Goal: Transaction & Acquisition: Purchase product/service

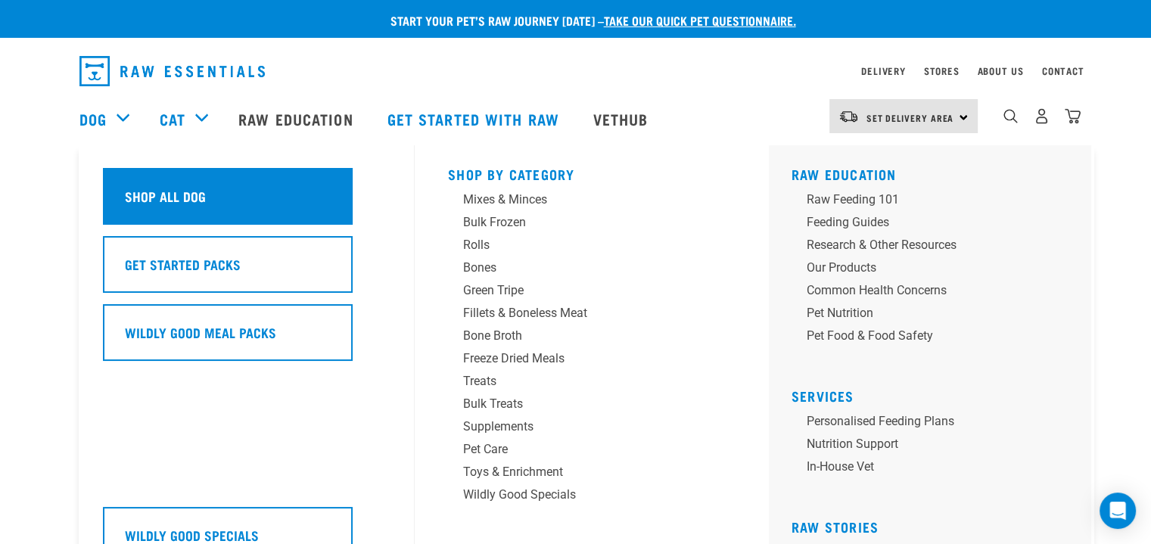
click at [151, 204] on h5 "Shop All Dog" at bounding box center [165, 196] width 81 height 20
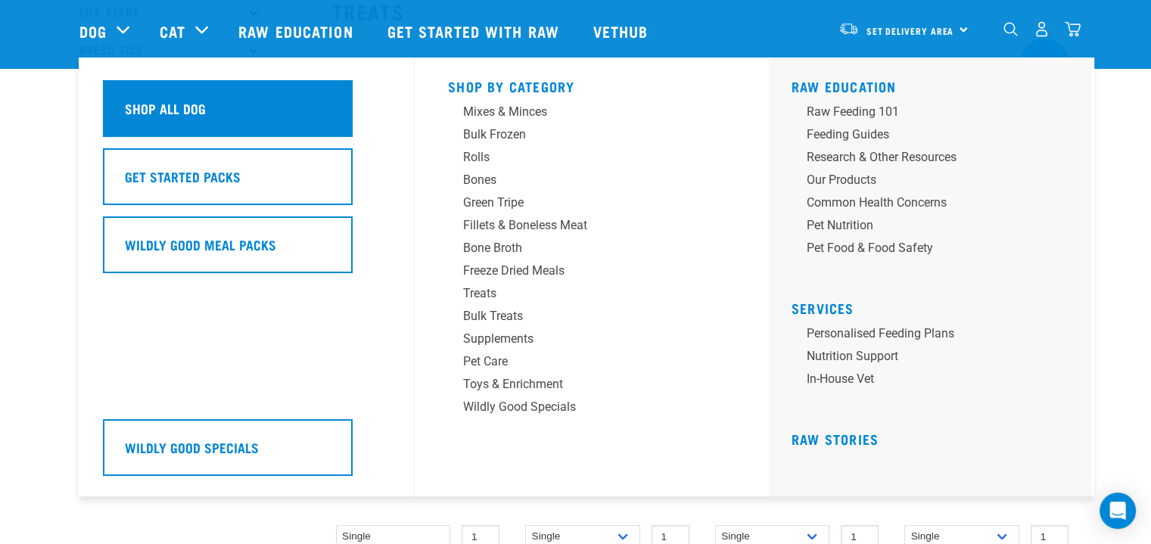
scroll to position [191, 0]
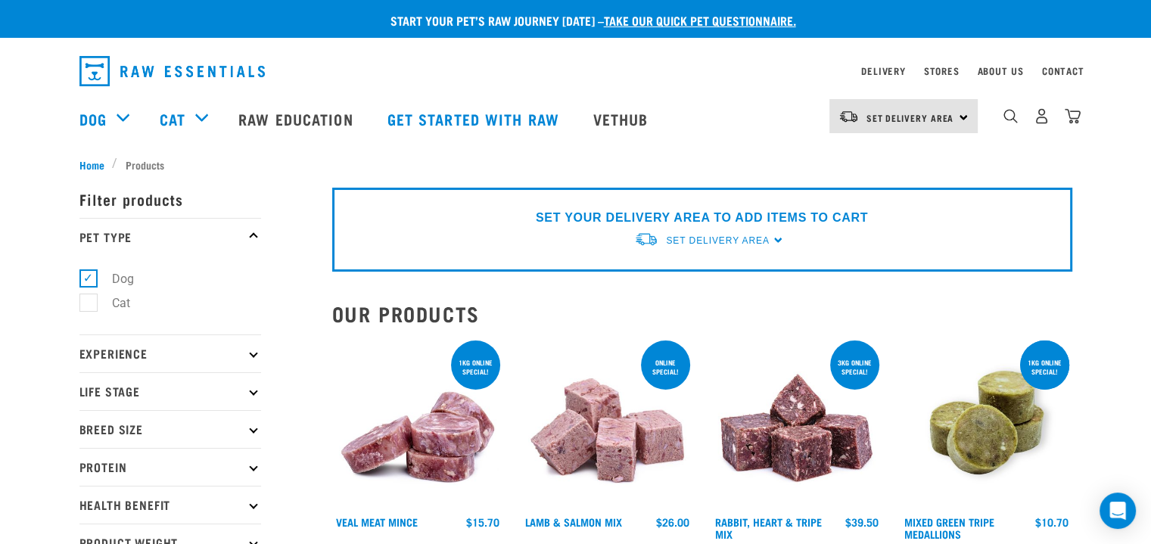
click at [248, 355] on p "Experience" at bounding box center [170, 354] width 182 height 38
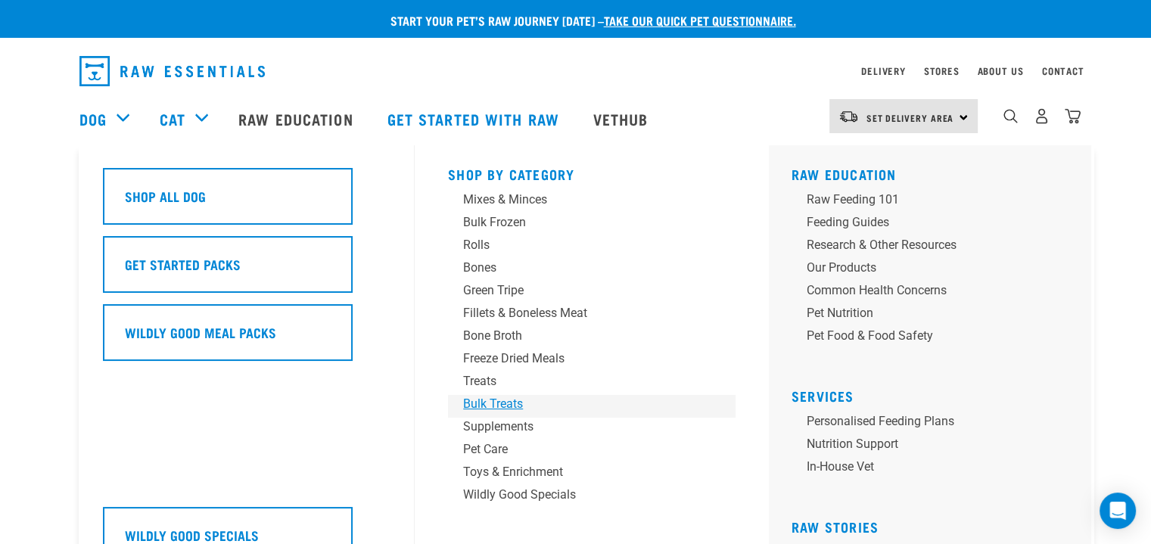
click at [503, 399] on div "Bulk Treats" at bounding box center [581, 404] width 236 height 18
click at [98, 123] on link "Dog" at bounding box center [92, 118] width 27 height 23
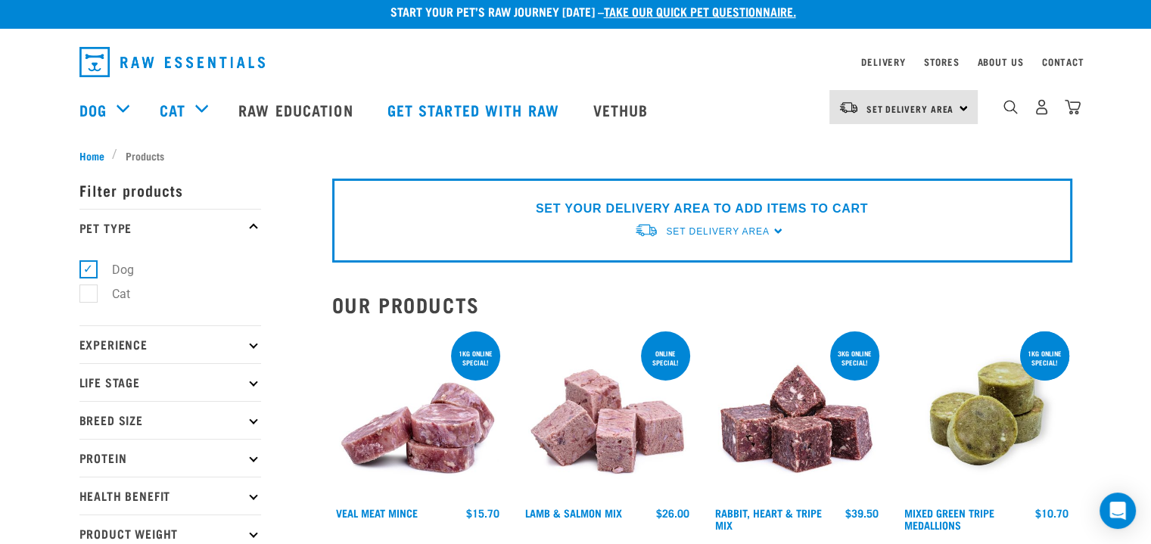
scroll to position [14, 0]
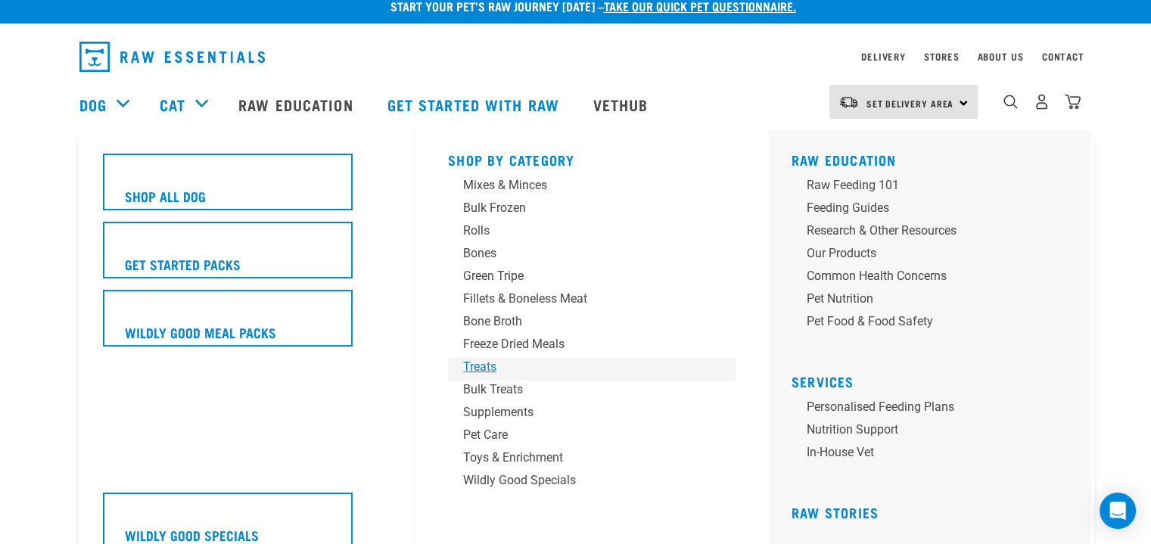
click at [481, 371] on div "Treats" at bounding box center [581, 367] width 236 height 18
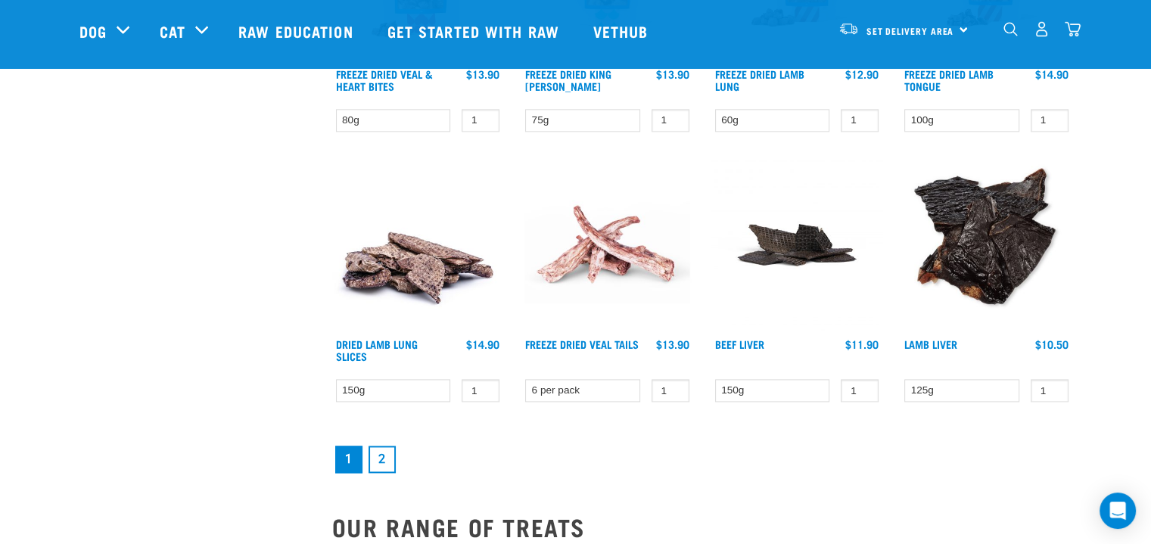
scroll to position [1960, 0]
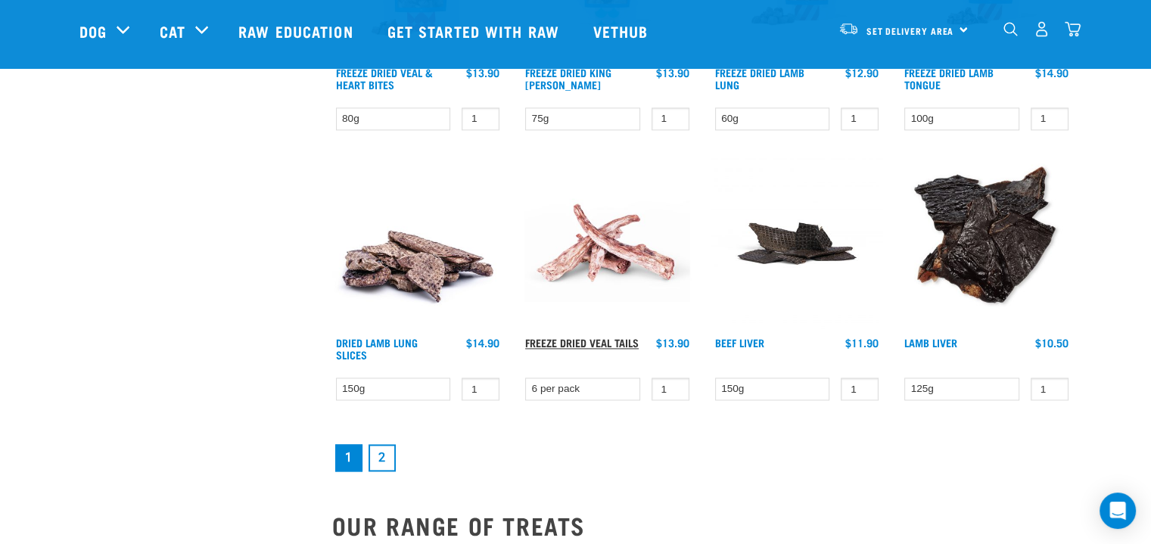
click at [594, 340] on link "Freeze Dried Veal Tails" at bounding box center [582, 342] width 114 height 5
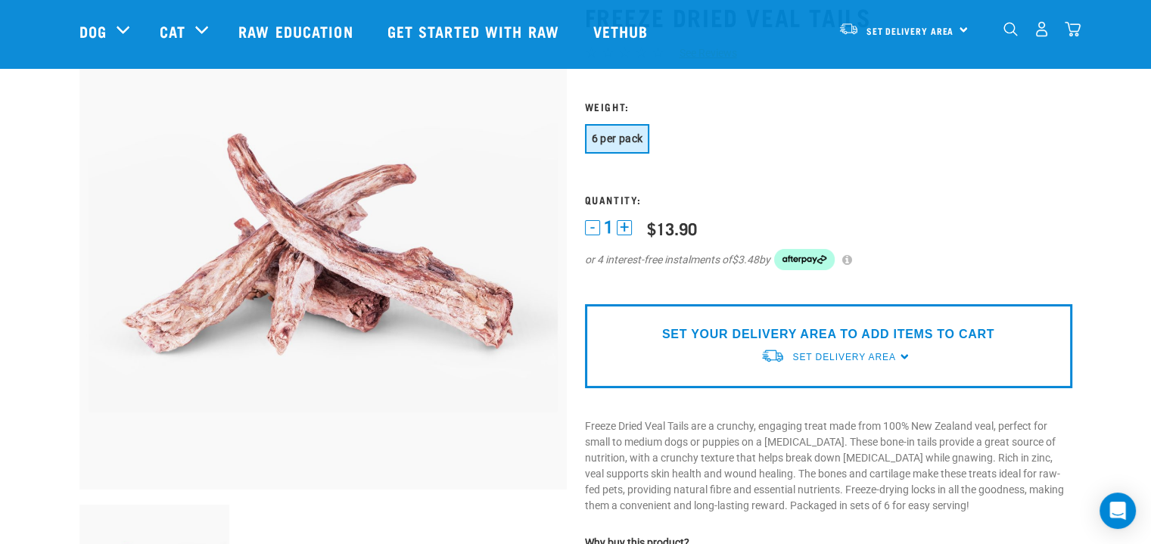
scroll to position [104, 0]
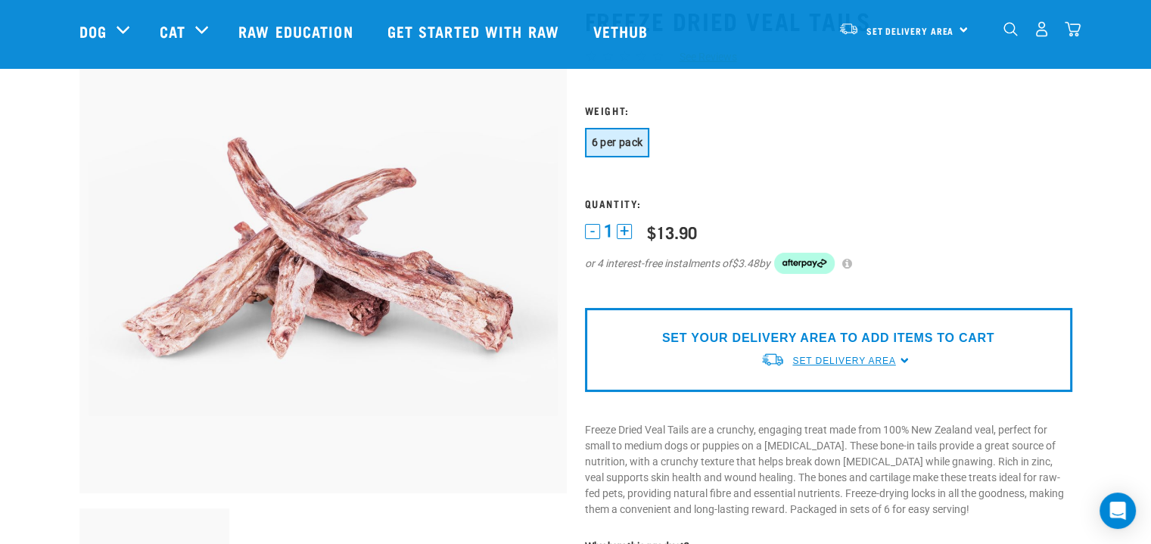
click at [859, 359] on span "Set Delivery Area" at bounding box center [843, 361] width 103 height 11
click at [802, 391] on link "[GEOGRAPHIC_DATA]" at bounding box center [836, 396] width 151 height 25
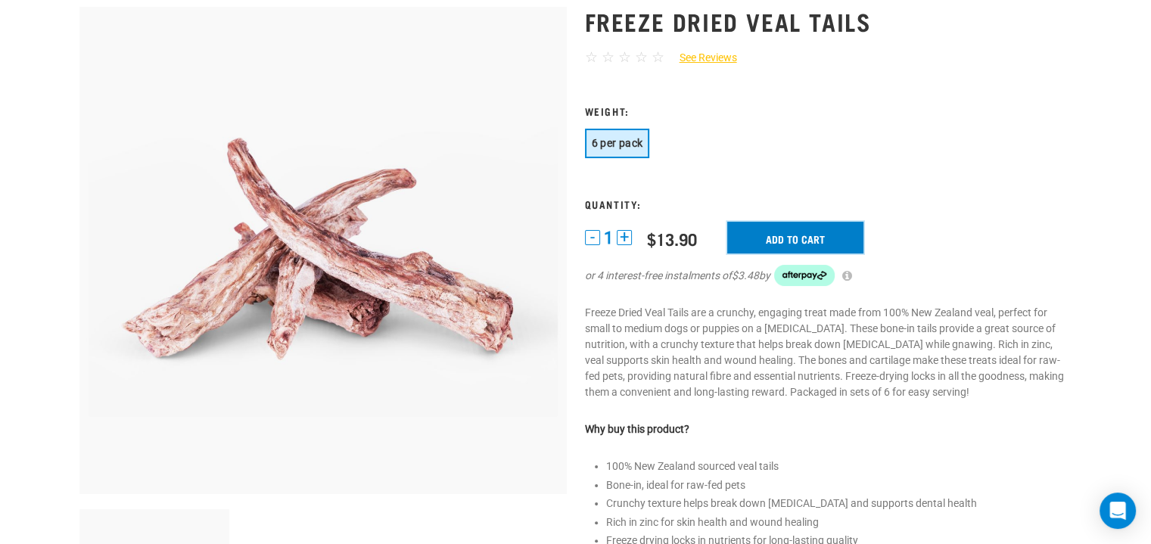
click at [836, 241] on input "Add to cart" at bounding box center [795, 238] width 136 height 32
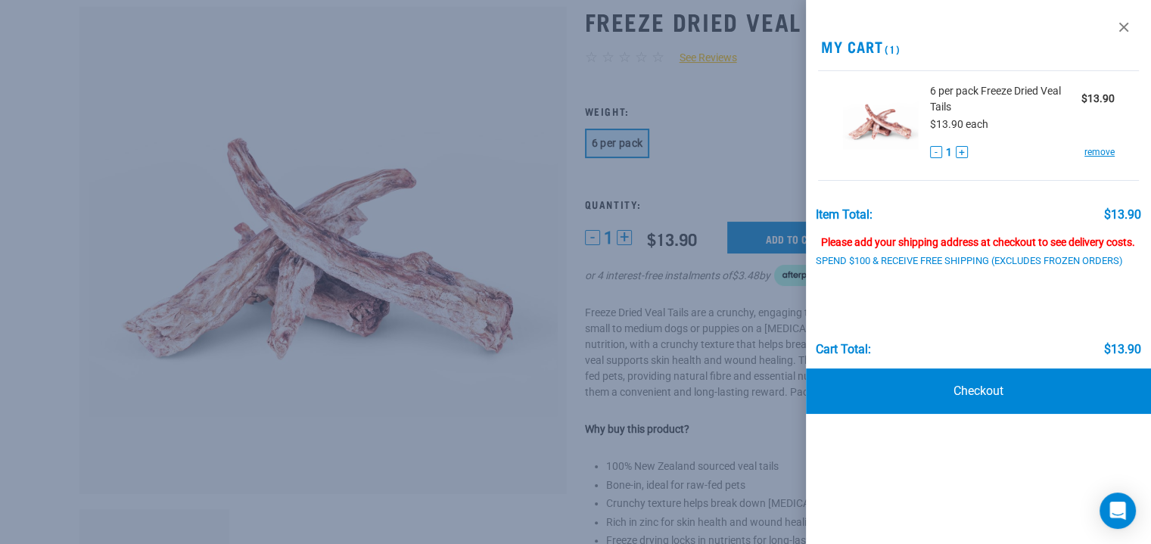
click at [732, 399] on div at bounding box center [575, 272] width 1151 height 544
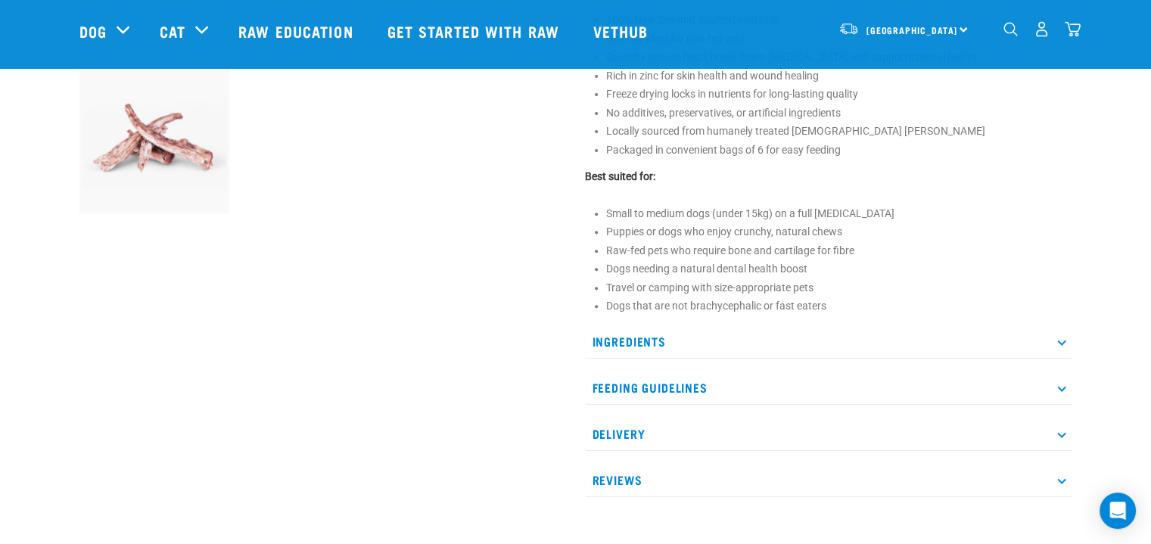
scroll to position [551, 0]
click at [1052, 387] on p "Feeding Guidelines" at bounding box center [828, 387] width 487 height 34
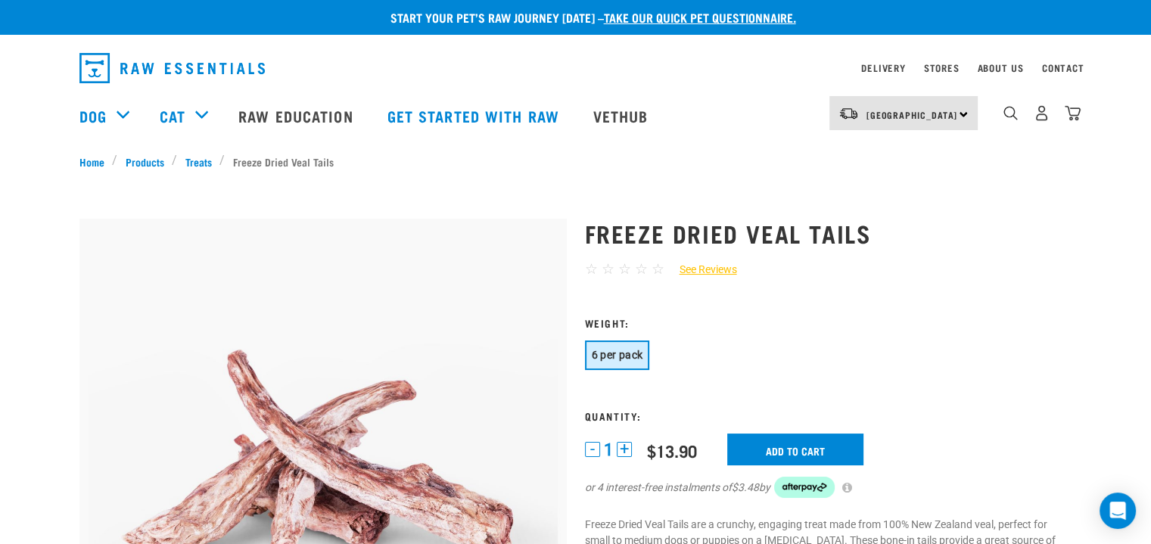
scroll to position [0, 0]
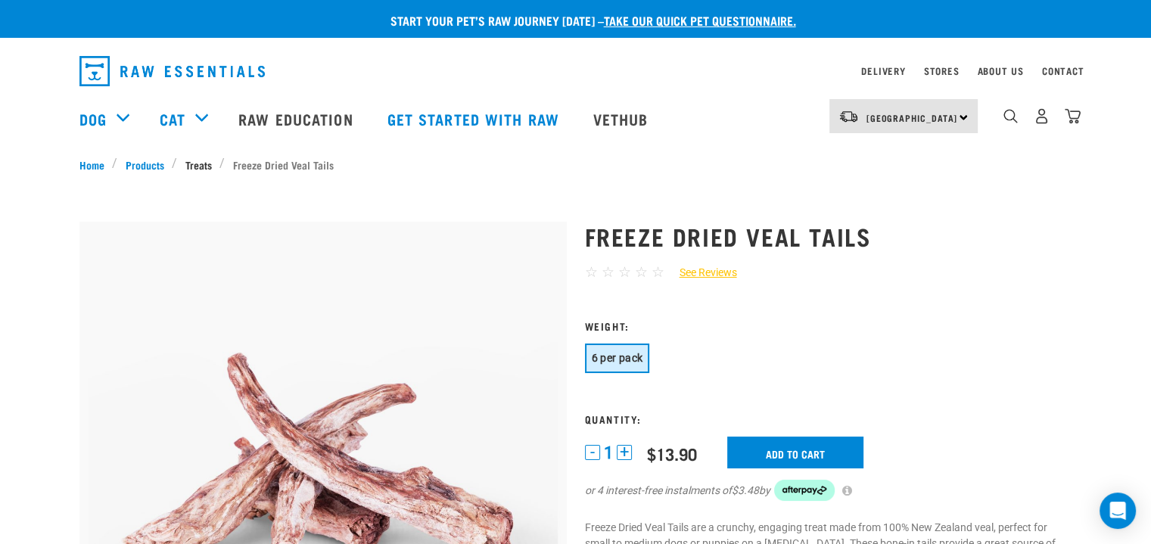
click at [199, 163] on link "Treats" at bounding box center [198, 165] width 42 height 16
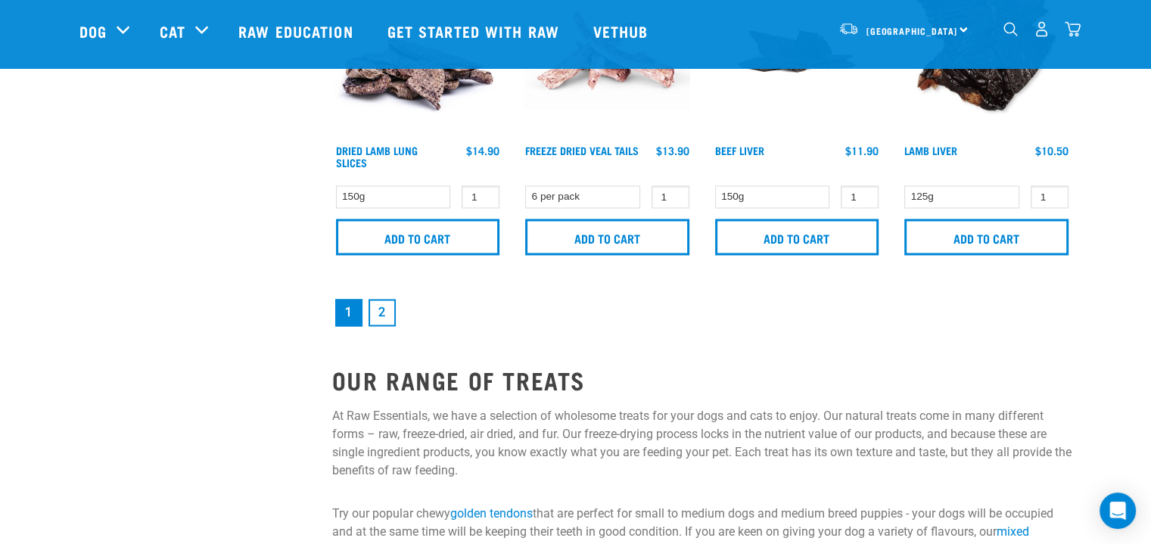
scroll to position [2365, 0]
click at [386, 302] on link "2" at bounding box center [382, 311] width 27 height 27
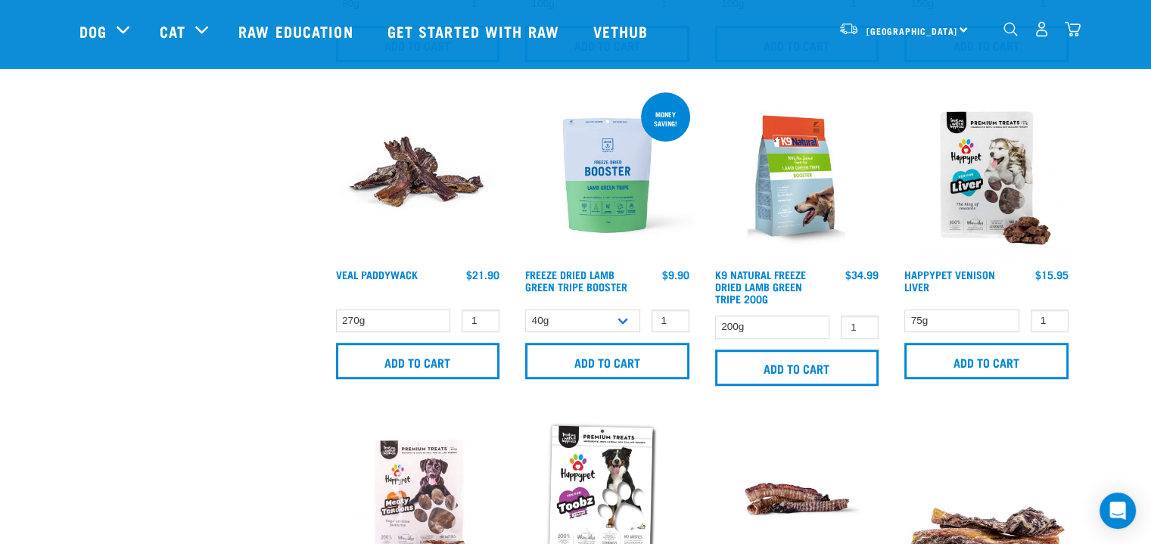
scroll to position [976, 0]
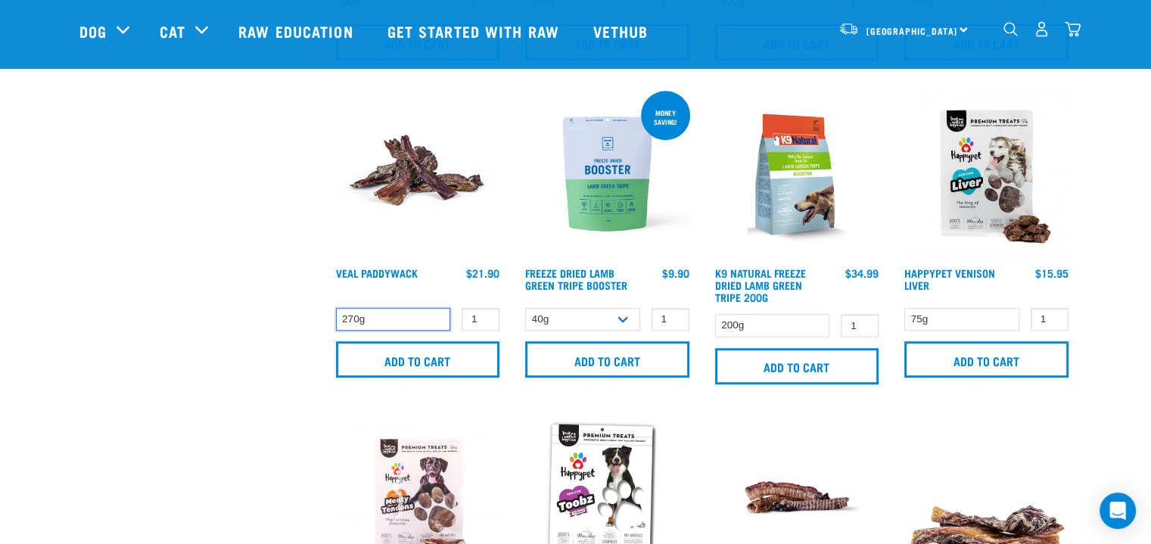
click at [403, 314] on select "270g" at bounding box center [393, 319] width 115 height 23
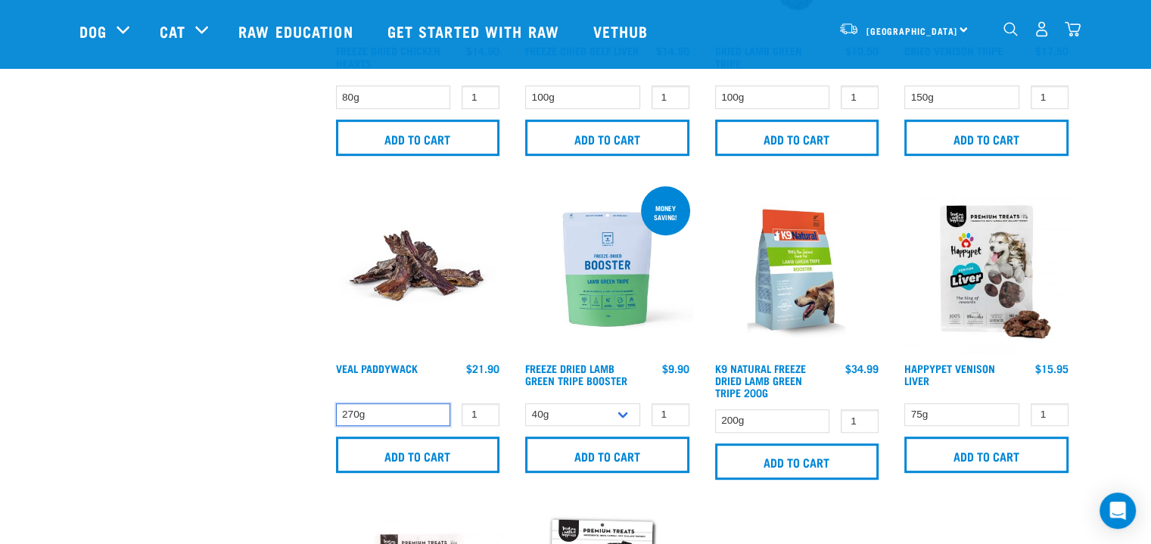
scroll to position [875, 0]
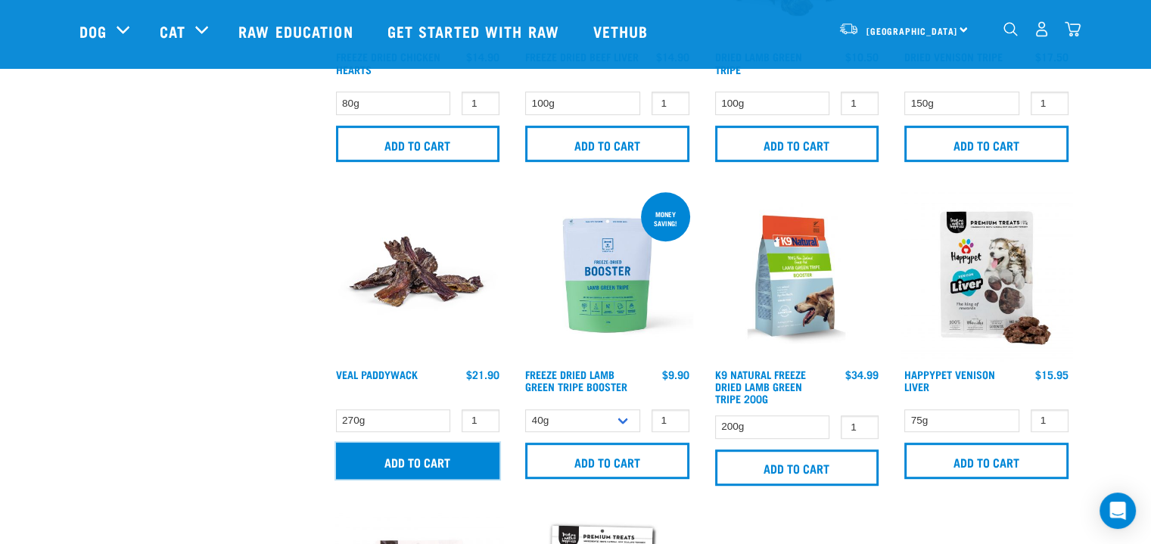
click at [400, 456] on input "Add to cart" at bounding box center [418, 461] width 164 height 36
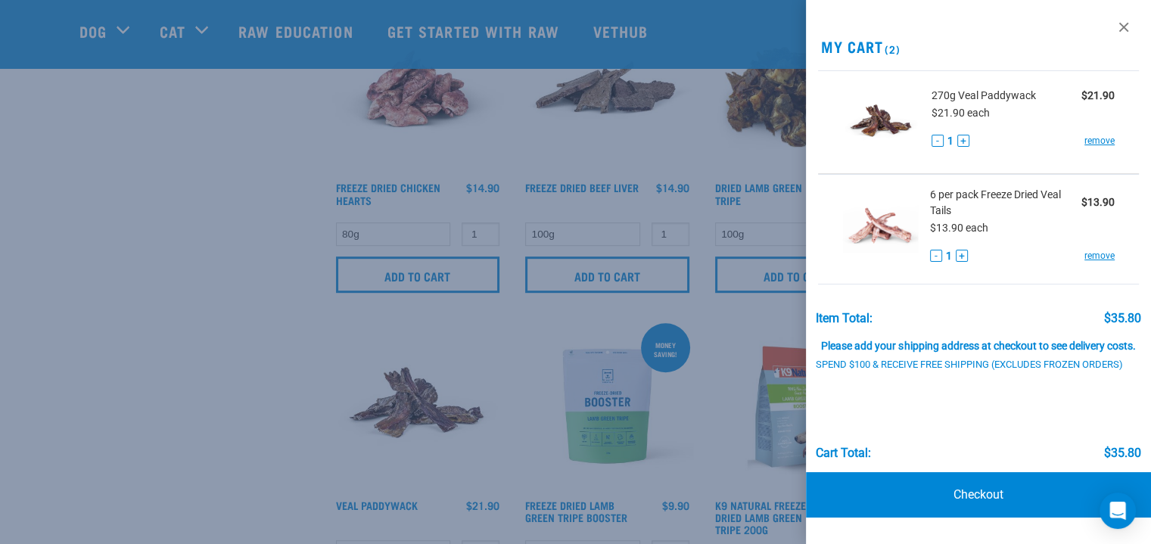
scroll to position [740, 0]
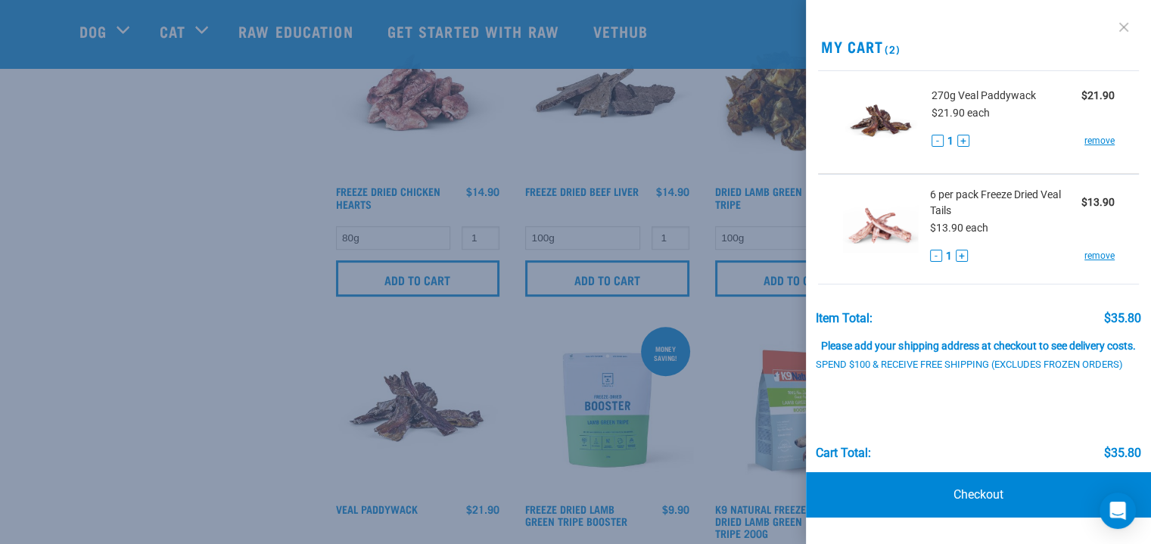
click at [1126, 30] on link at bounding box center [1124, 27] width 24 height 24
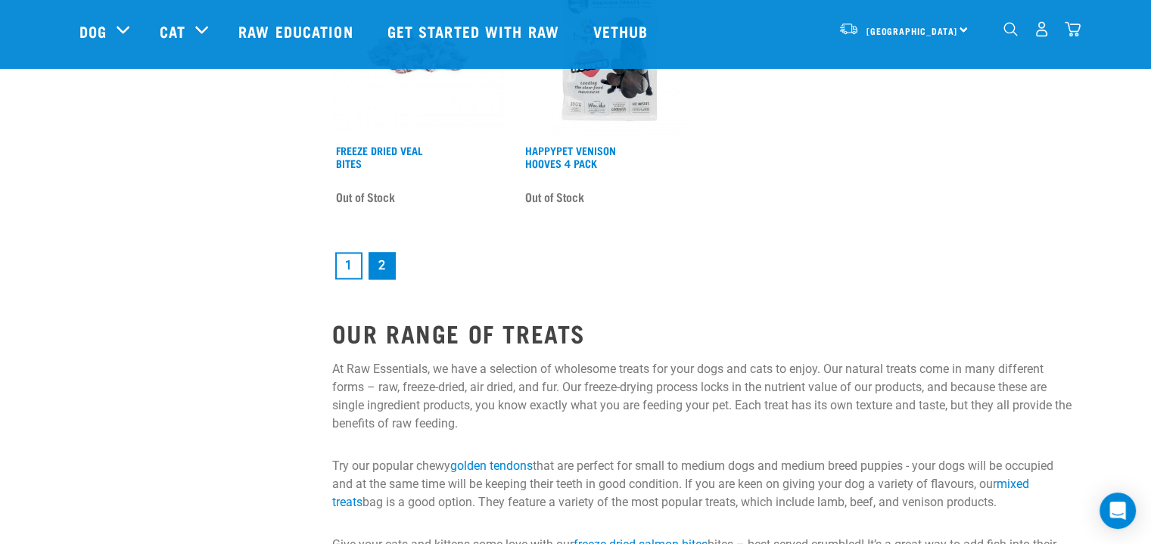
scroll to position [2279, 0]
click at [348, 256] on link "1" at bounding box center [348, 266] width 27 height 27
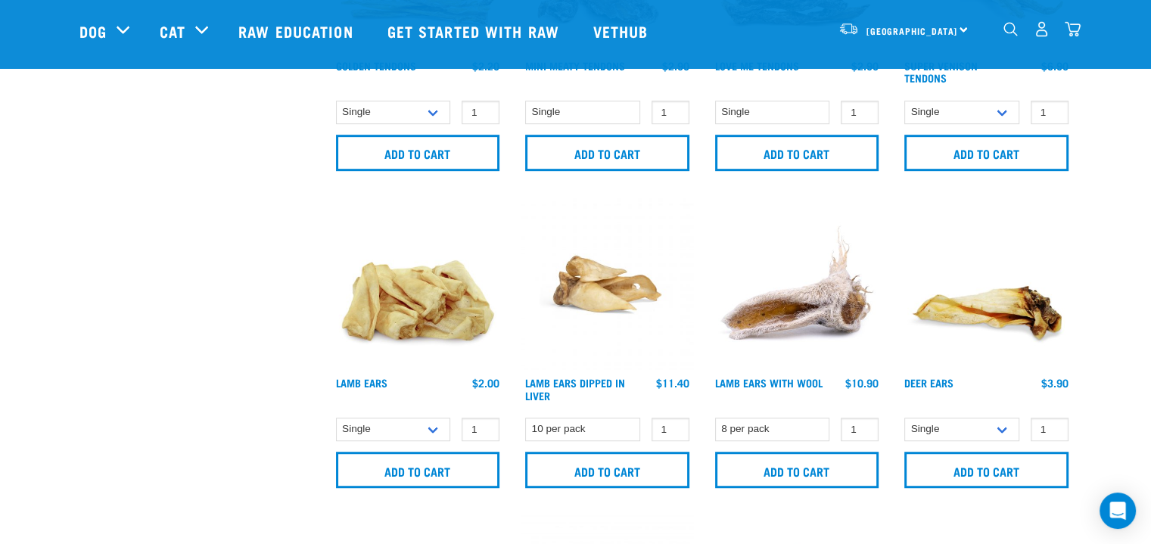
scroll to position [861, 0]
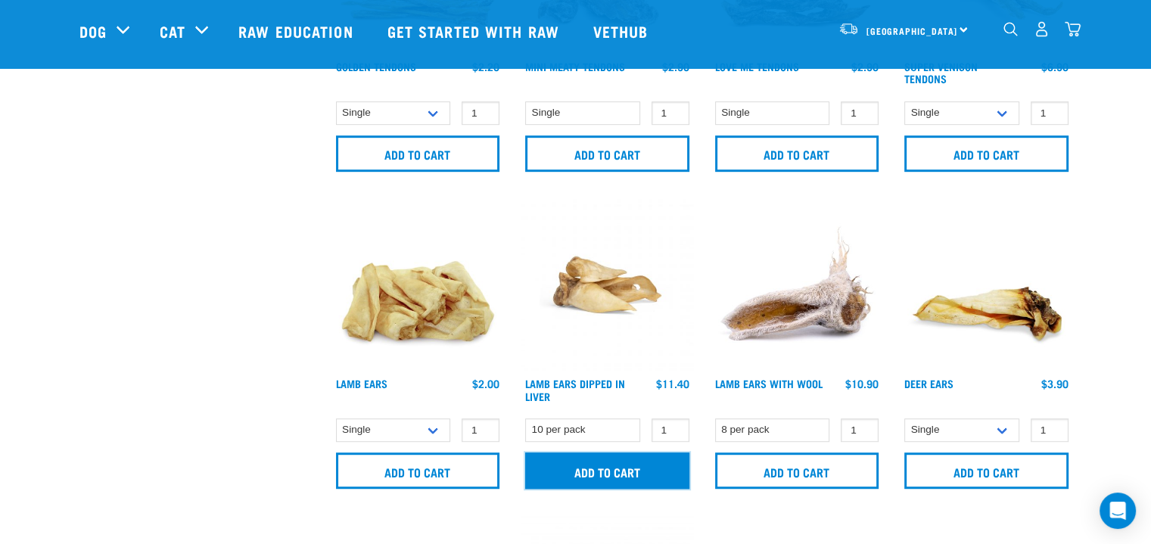
click at [600, 475] on input "Add to cart" at bounding box center [607, 471] width 164 height 36
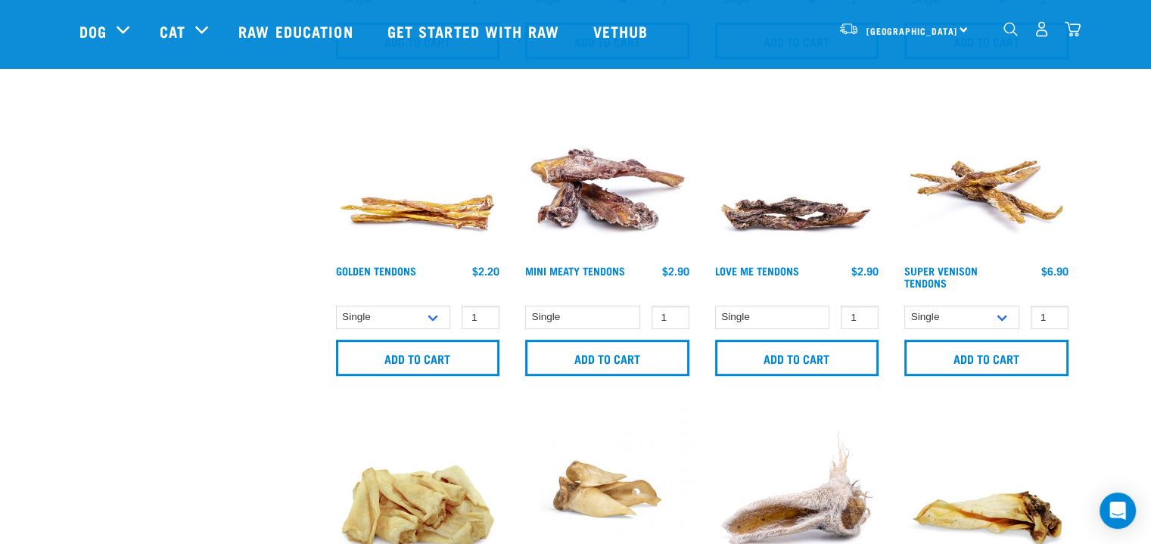
scroll to position [656, 0]
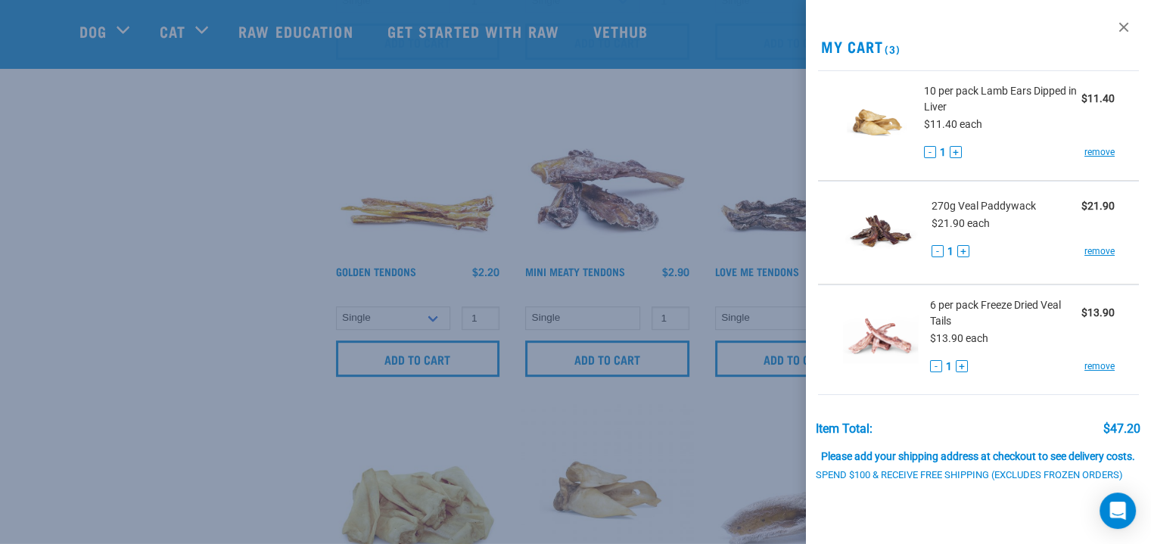
click at [95, 33] on div at bounding box center [575, 272] width 1151 height 544
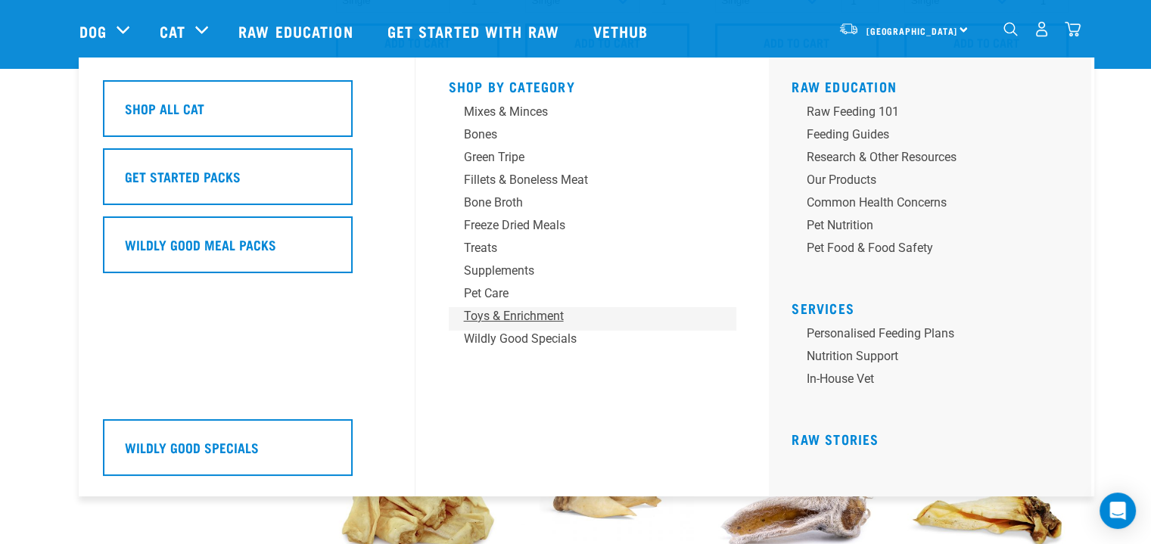
click at [515, 310] on div "Toys & Enrichment" at bounding box center [582, 316] width 236 height 18
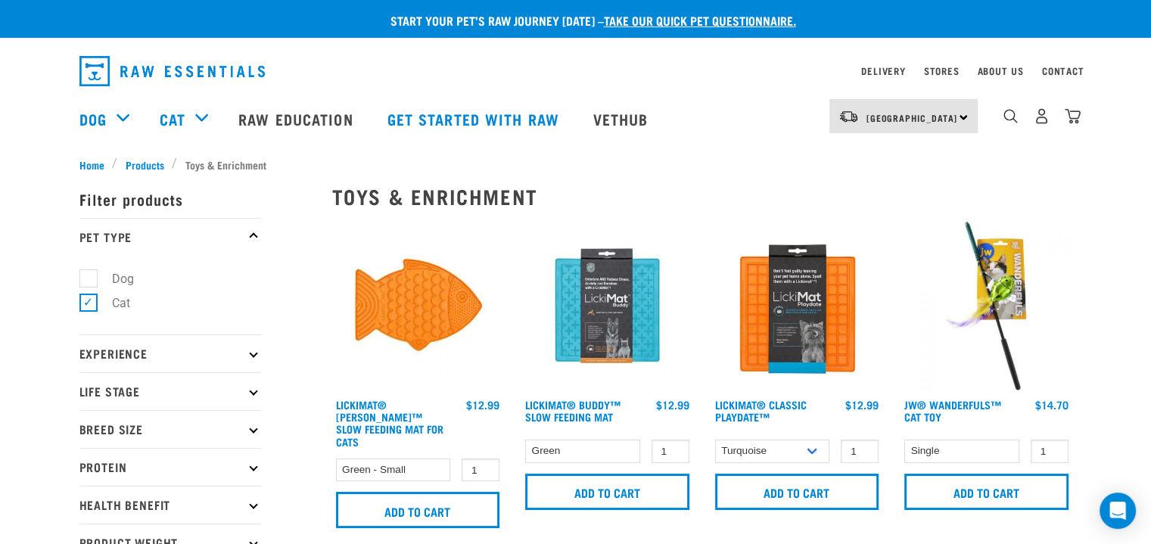
click at [1093, 110] on nav "North Island North Island South Island Dog Shop All Dog Rolls Cat" at bounding box center [575, 119] width 1151 height 61
click at [1063, 126] on div "3" at bounding box center [1042, 116] width 78 height 34
click at [1074, 120] on img "dropdown navigation" at bounding box center [1073, 116] width 16 height 16
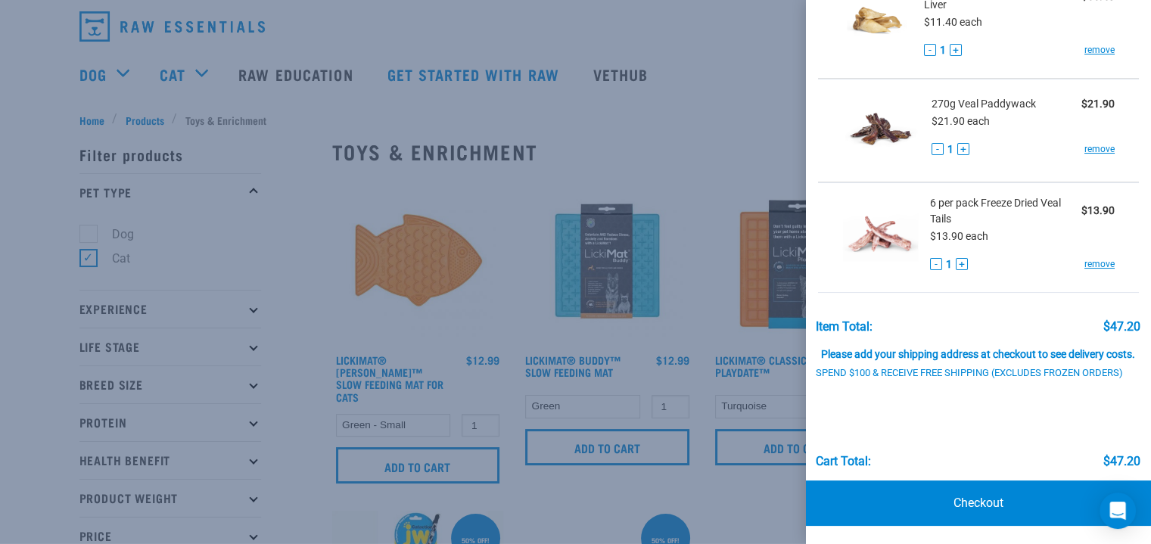
scroll to position [44, 0]
click at [961, 258] on button "+" at bounding box center [962, 264] width 12 height 12
click at [1014, 266] on div "6 per pack Freeze Dried Veal Tails $27.80 $13.90 each - 2 + remove" at bounding box center [1017, 237] width 196 height 85
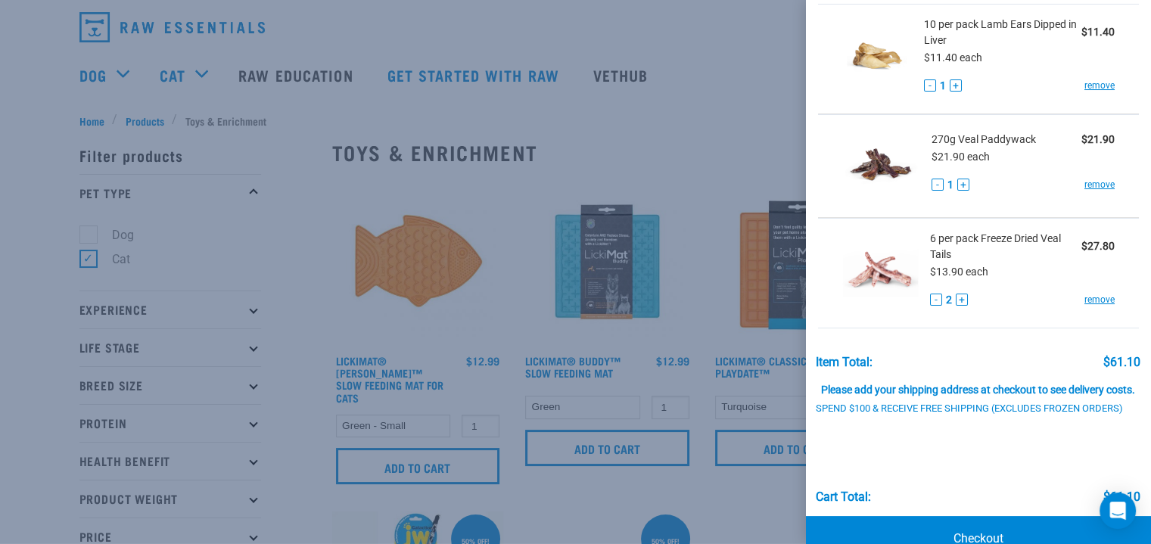
scroll to position [124, 0]
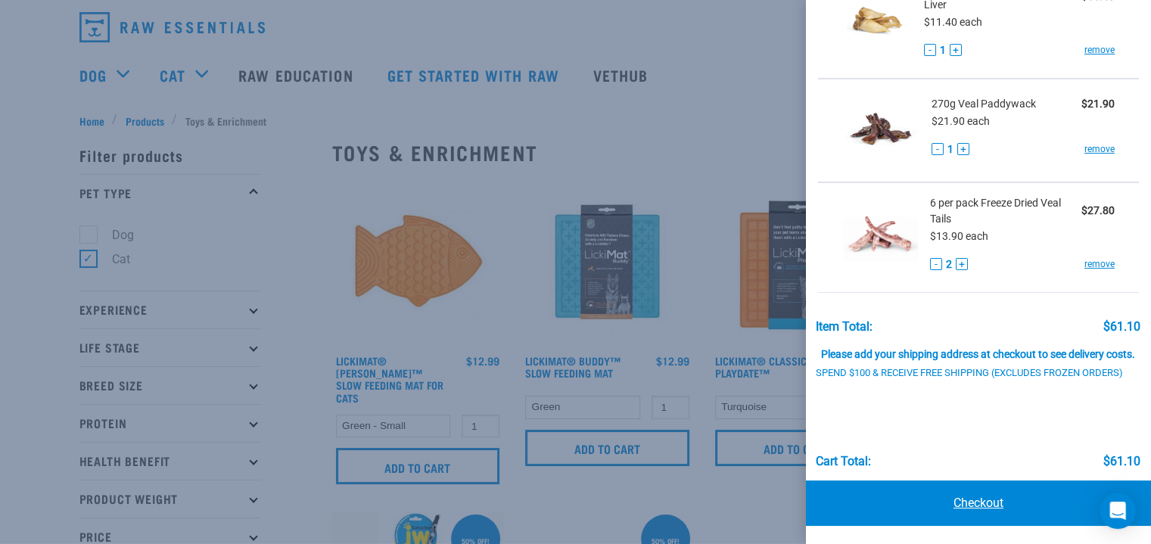
click at [988, 490] on link "Checkout" at bounding box center [978, 503] width 345 height 45
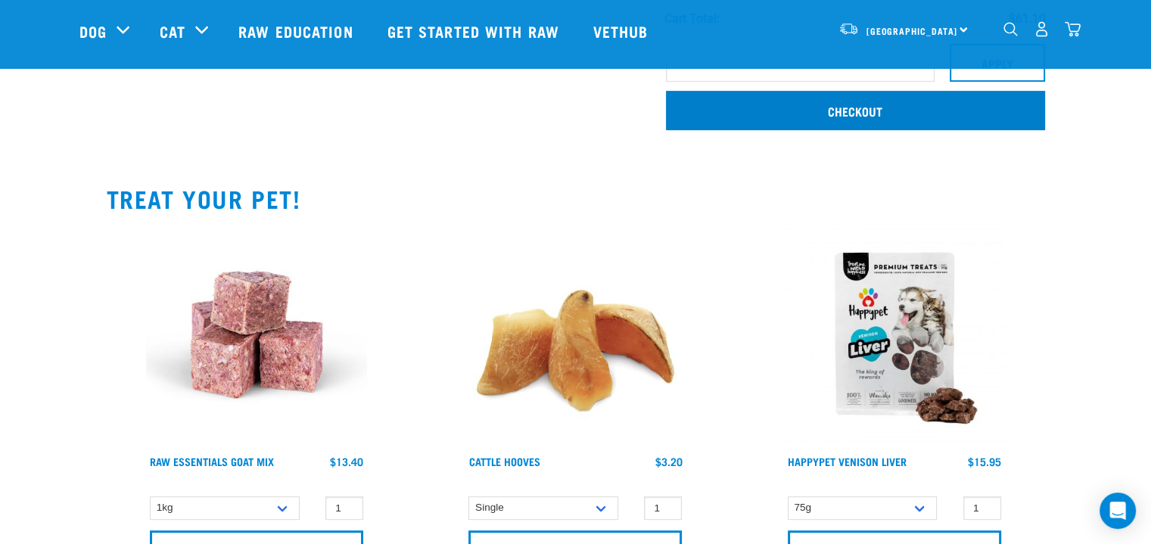
scroll to position [575, 0]
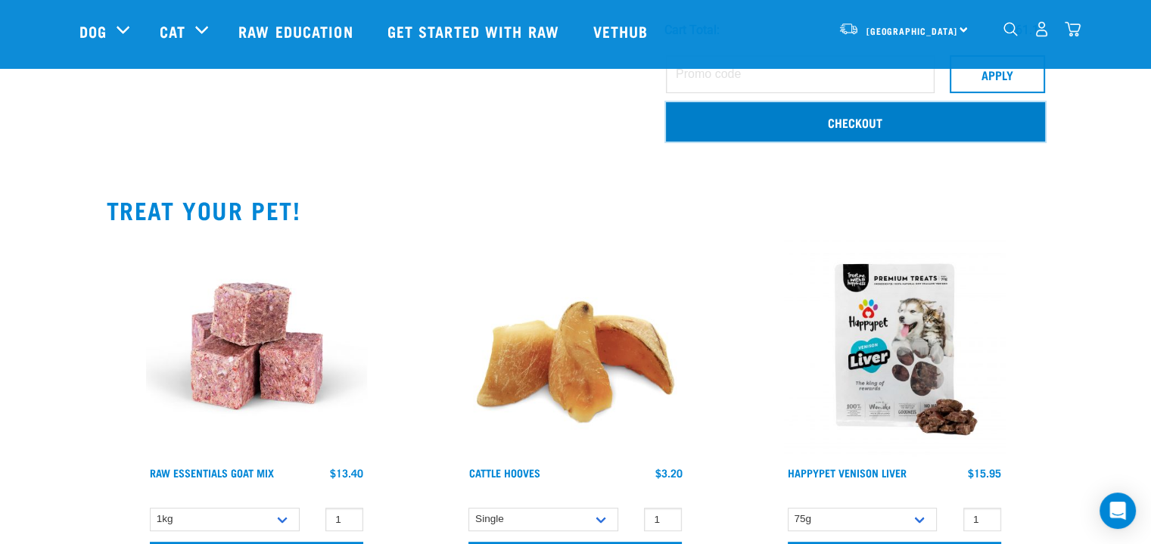
click at [835, 115] on link "Checkout" at bounding box center [855, 121] width 379 height 39
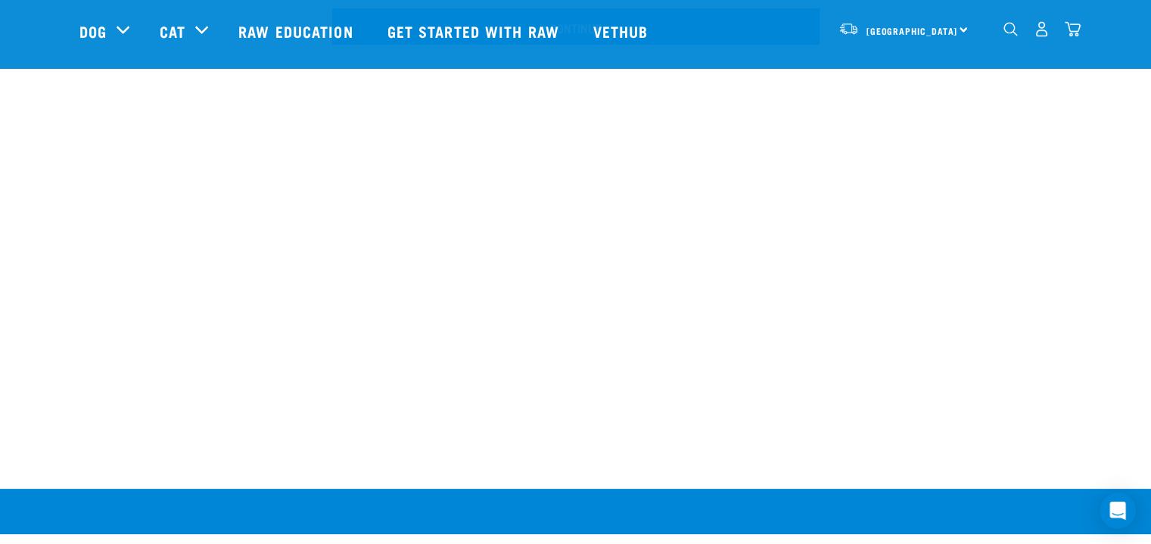
scroll to position [153, 0]
